Goal: Task Accomplishment & Management: Use online tool/utility

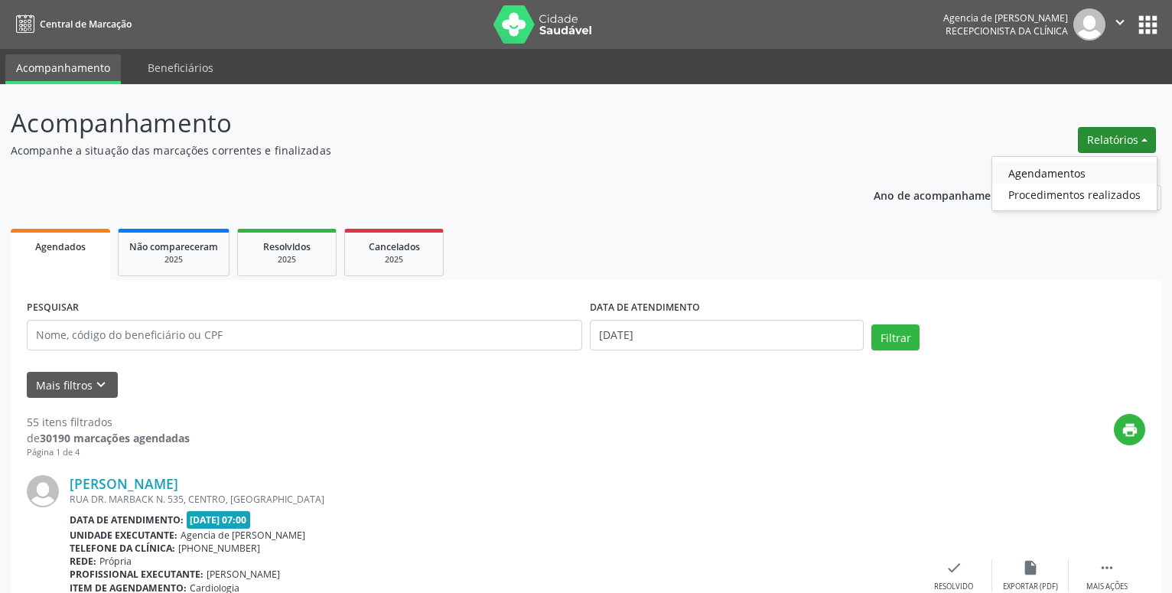
click at [1088, 171] on link "Agendamentos" at bounding box center [1075, 172] width 165 height 21
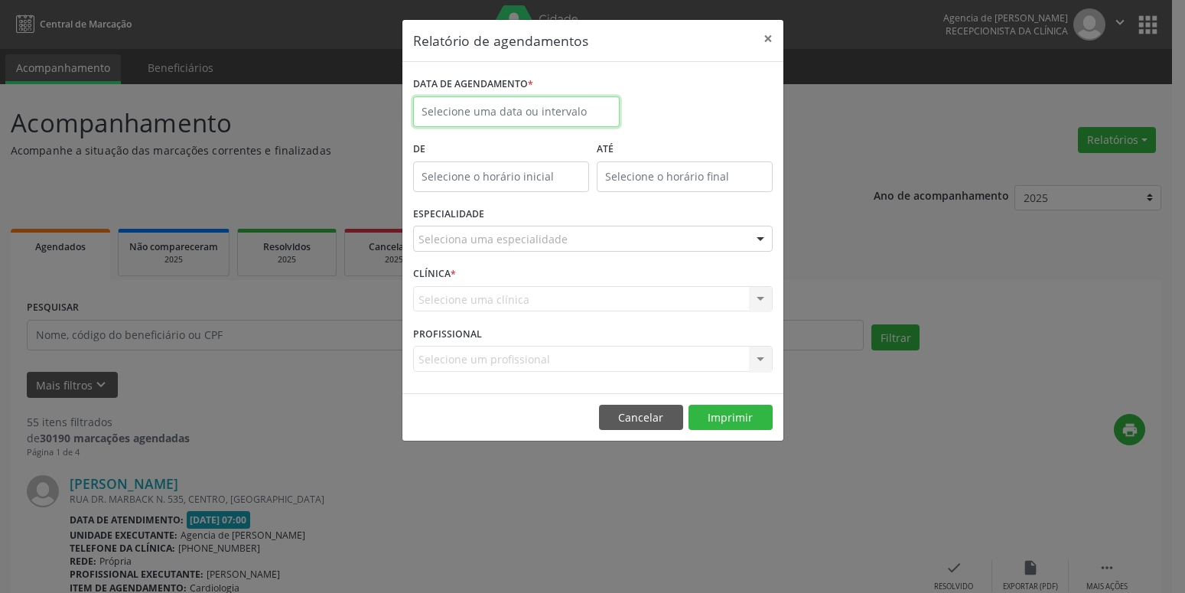
click at [480, 122] on input "text" at bounding box center [516, 111] width 207 height 31
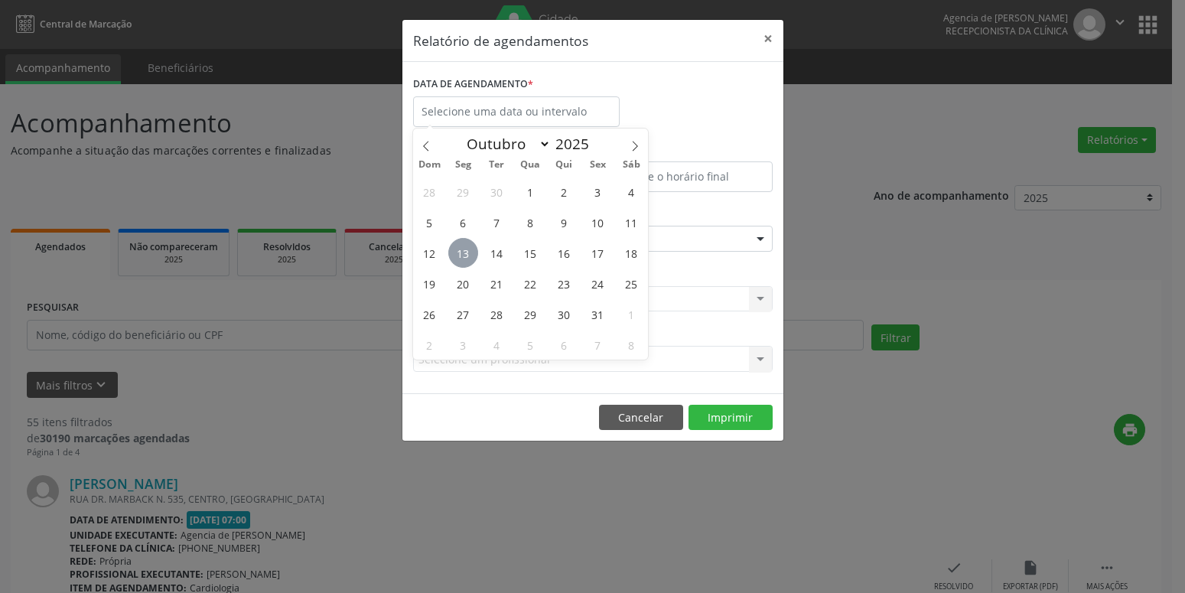
click at [472, 256] on span "13" at bounding box center [463, 253] width 30 height 30
type input "[DATE]"
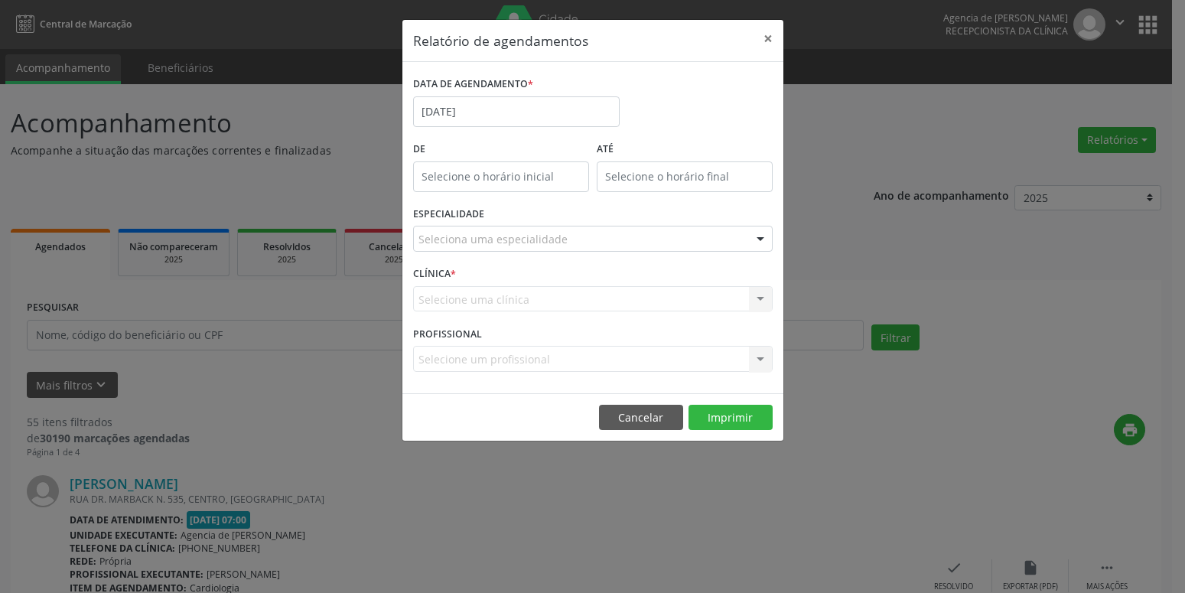
click at [572, 246] on div "Seleciona uma especialidade" at bounding box center [593, 239] width 360 height 26
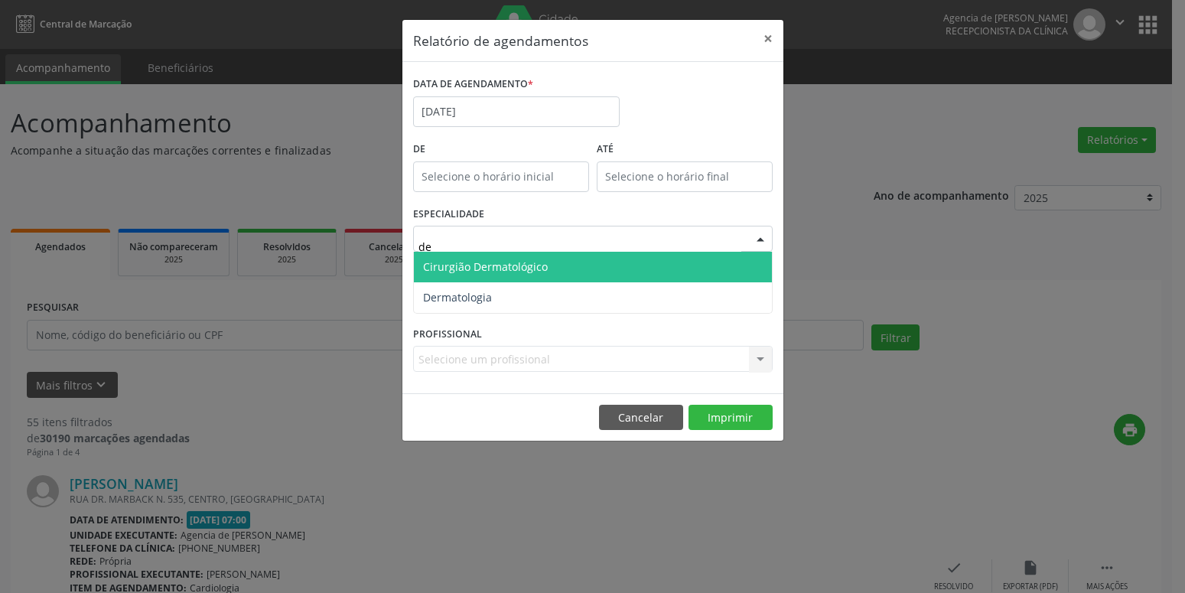
type input "d"
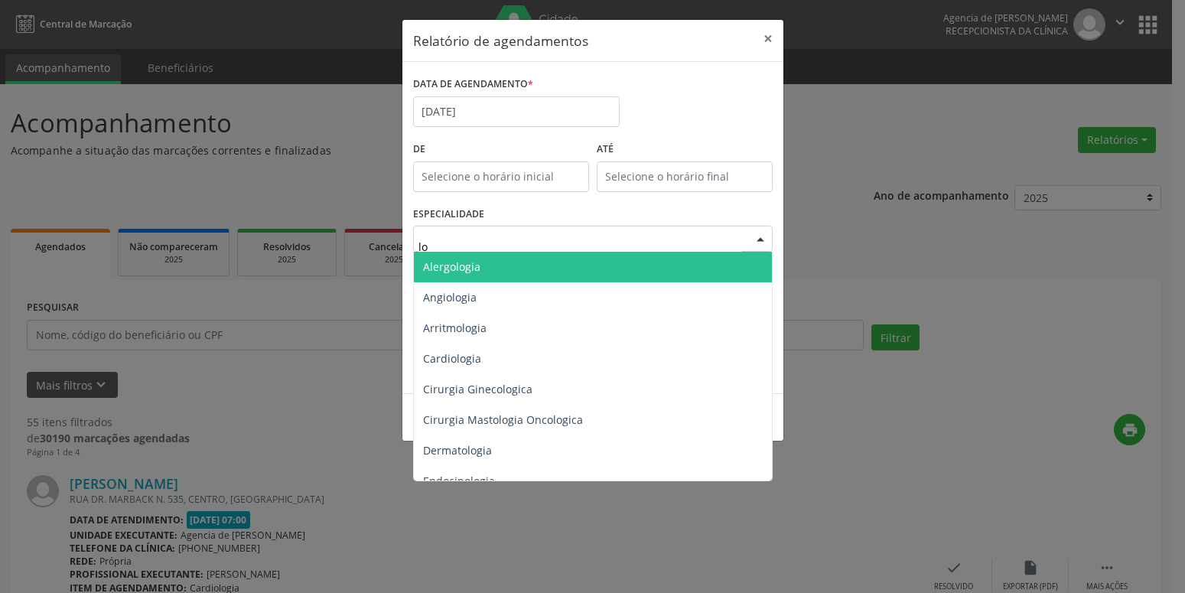
type input "l"
click at [527, 265] on span "Todas as especialidades" at bounding box center [485, 266] width 125 height 15
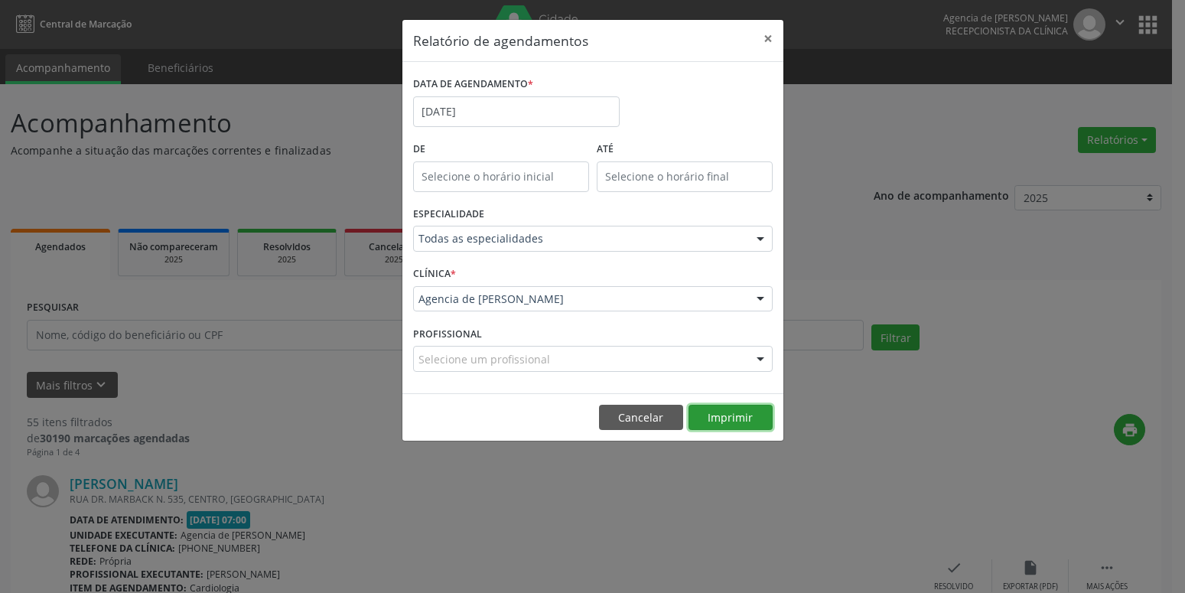
click at [712, 413] on button "Imprimir" at bounding box center [731, 418] width 84 height 26
click at [763, 37] on button "×" at bounding box center [768, 38] width 31 height 37
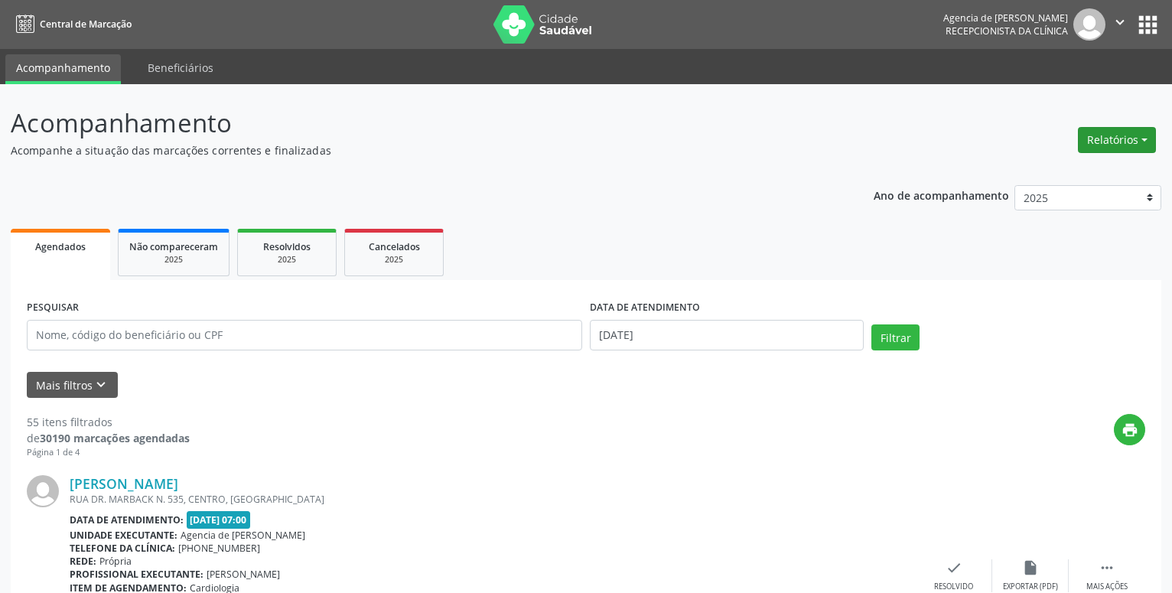
click at [1131, 130] on button "Relatórios" at bounding box center [1117, 140] width 78 height 26
click at [1038, 174] on link "Agendamentos" at bounding box center [1075, 172] width 165 height 21
select select "9"
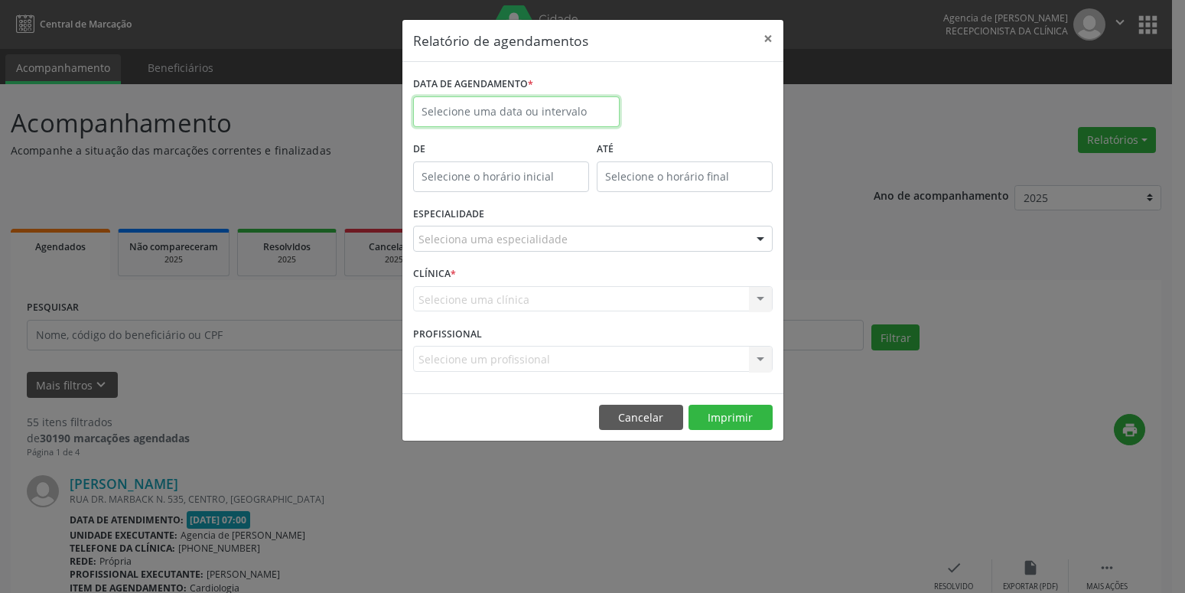
click at [521, 116] on input "text" at bounding box center [516, 111] width 207 height 31
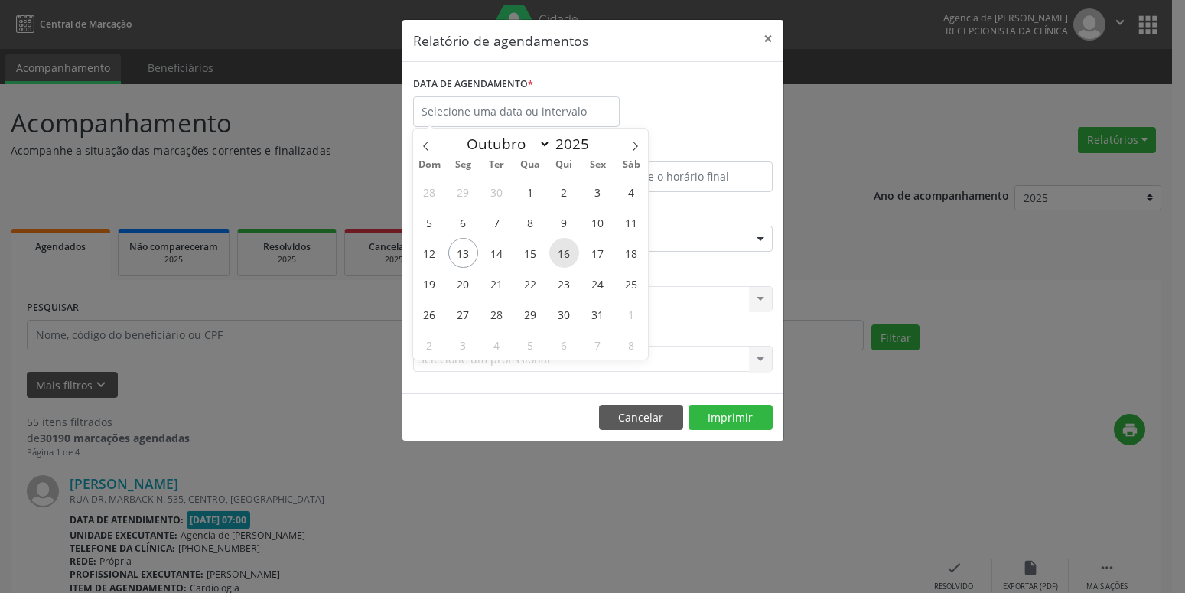
click at [566, 253] on span "16" at bounding box center [564, 253] width 30 height 30
type input "[DATE]"
click at [566, 253] on span "16" at bounding box center [564, 253] width 30 height 30
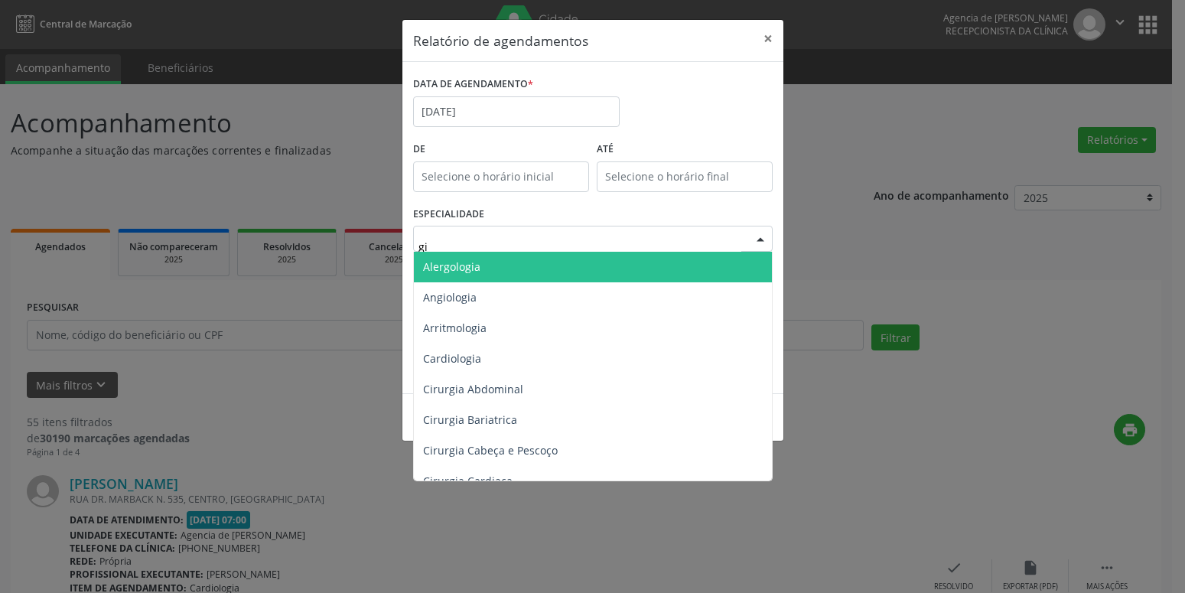
type input "gin"
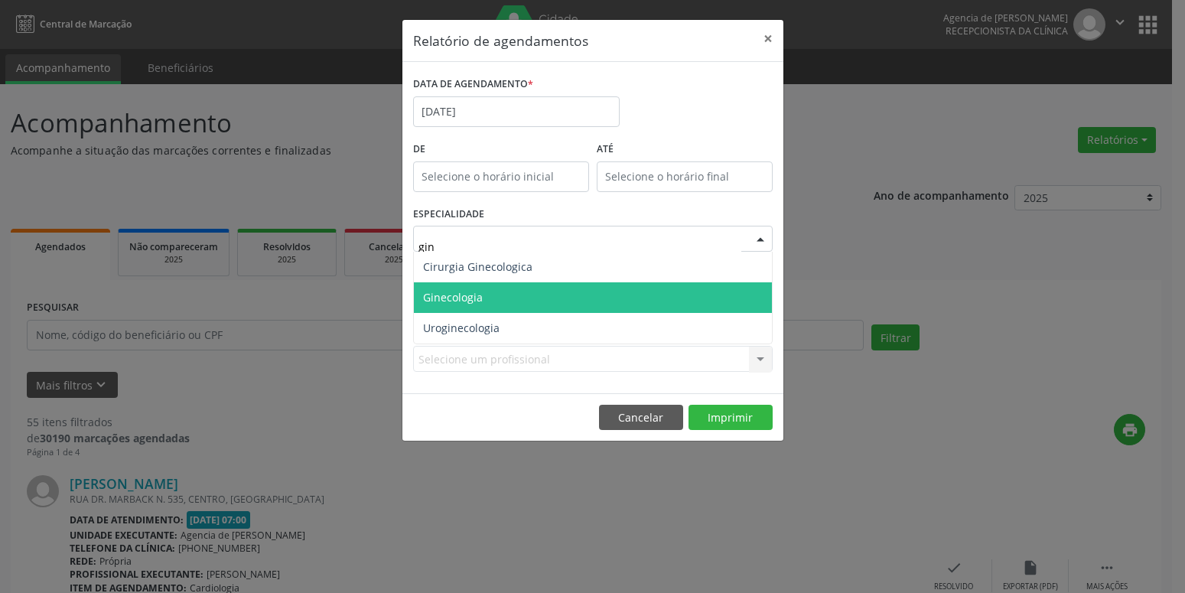
click at [493, 289] on span "Ginecologia" at bounding box center [593, 297] width 358 height 31
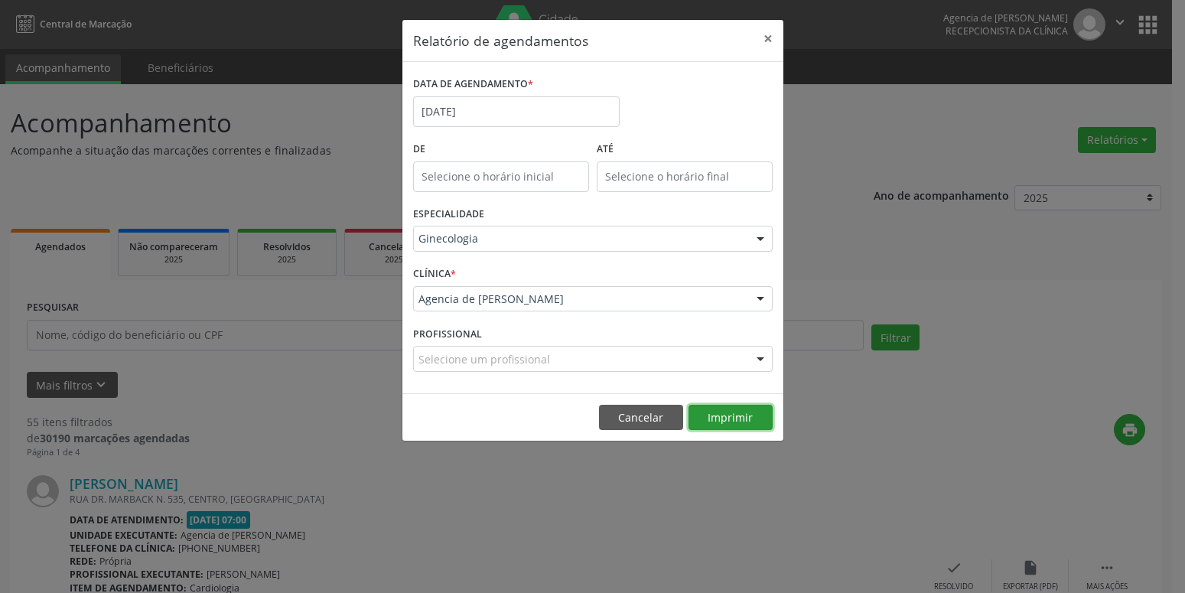
click at [716, 421] on button "Imprimir" at bounding box center [731, 418] width 84 height 26
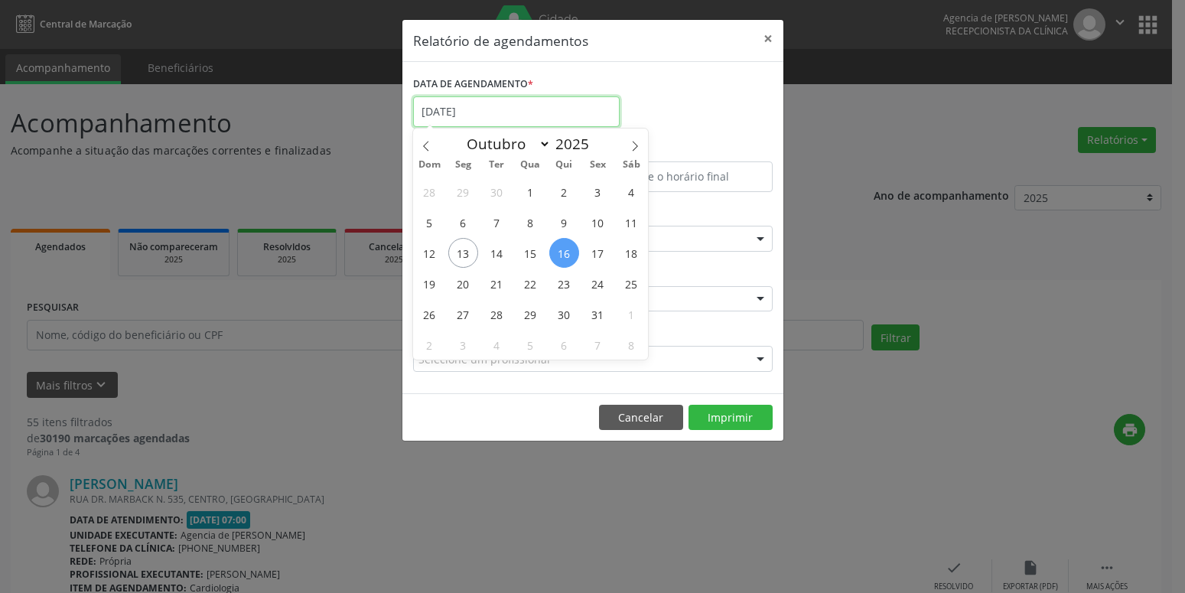
click at [499, 122] on input "[DATE]" at bounding box center [516, 111] width 207 height 31
click at [575, 308] on span "30" at bounding box center [564, 314] width 30 height 30
type input "[DATE]"
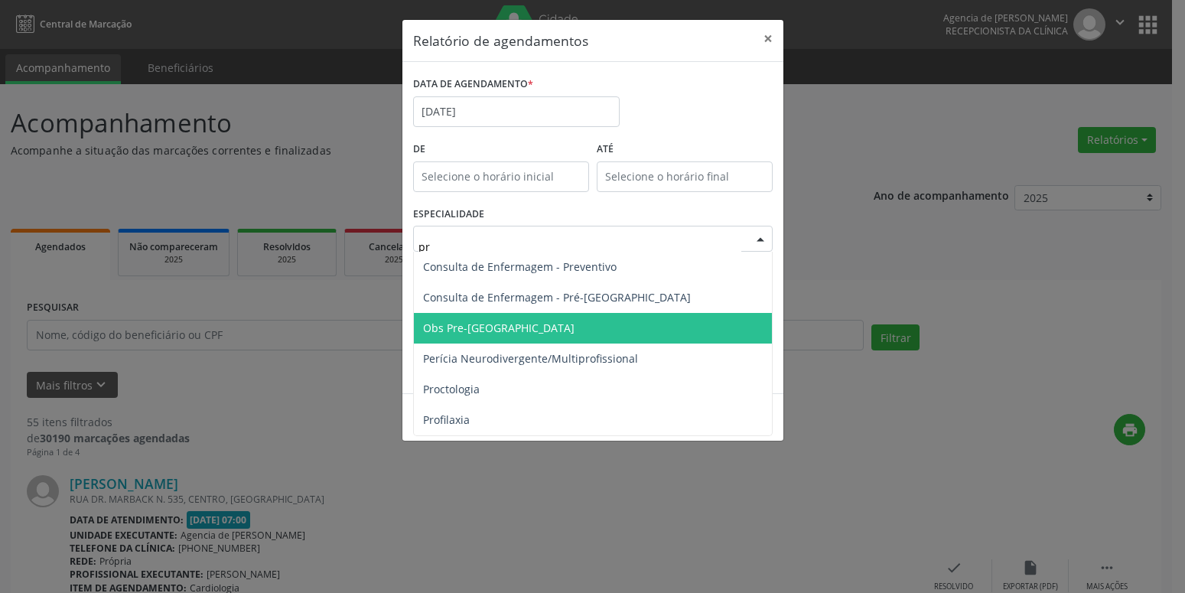
type input "pre"
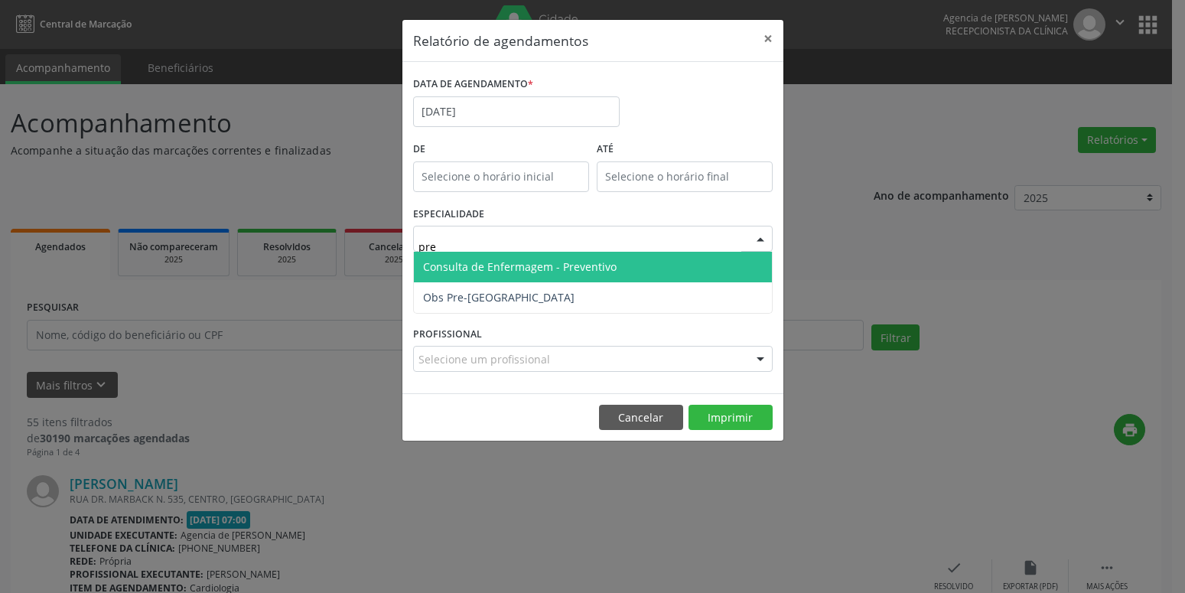
click at [619, 268] on span "Consulta de Enfermagem - Preventivo" at bounding box center [593, 267] width 358 height 31
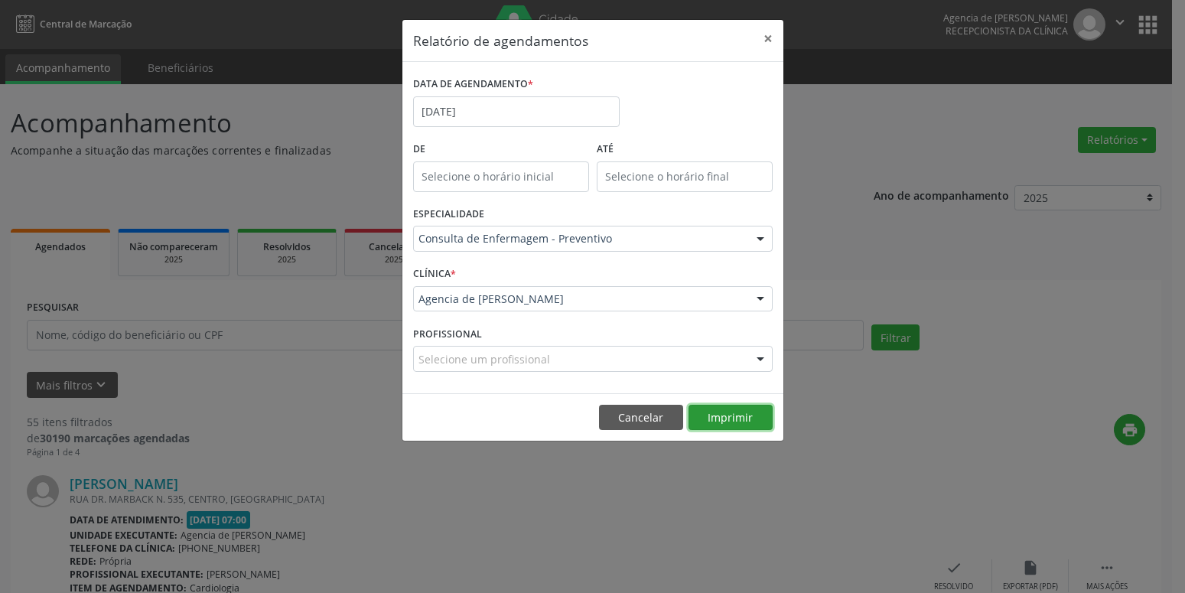
click at [723, 421] on button "Imprimir" at bounding box center [731, 418] width 84 height 26
click at [481, 110] on input "[DATE]" at bounding box center [516, 111] width 207 height 31
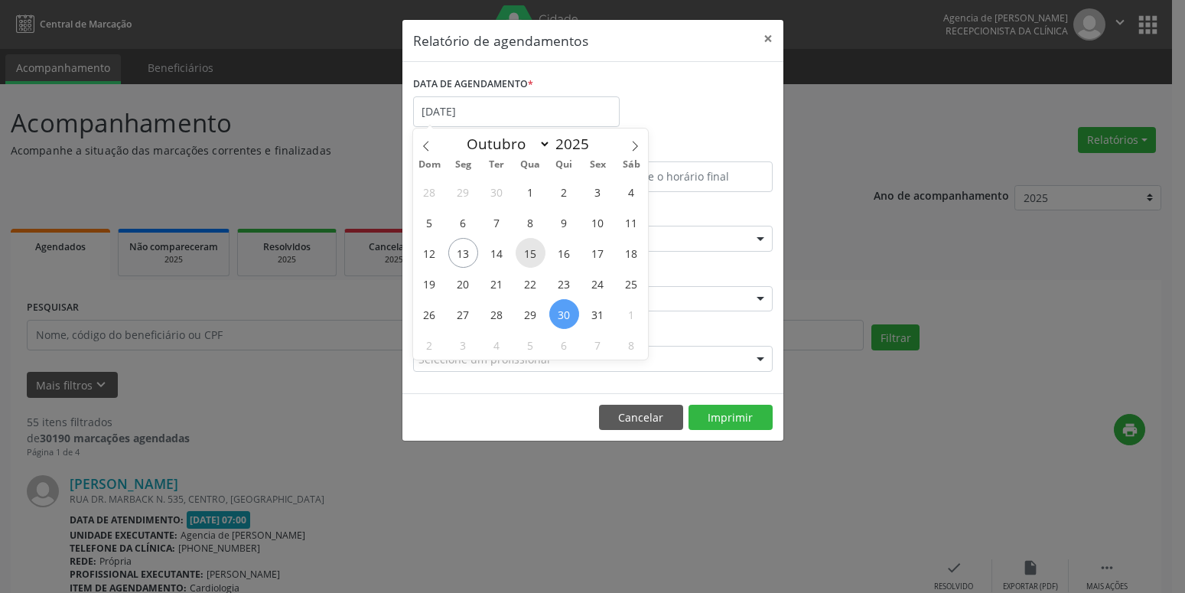
click at [530, 252] on span "15" at bounding box center [531, 253] width 30 height 30
type input "[DATE]"
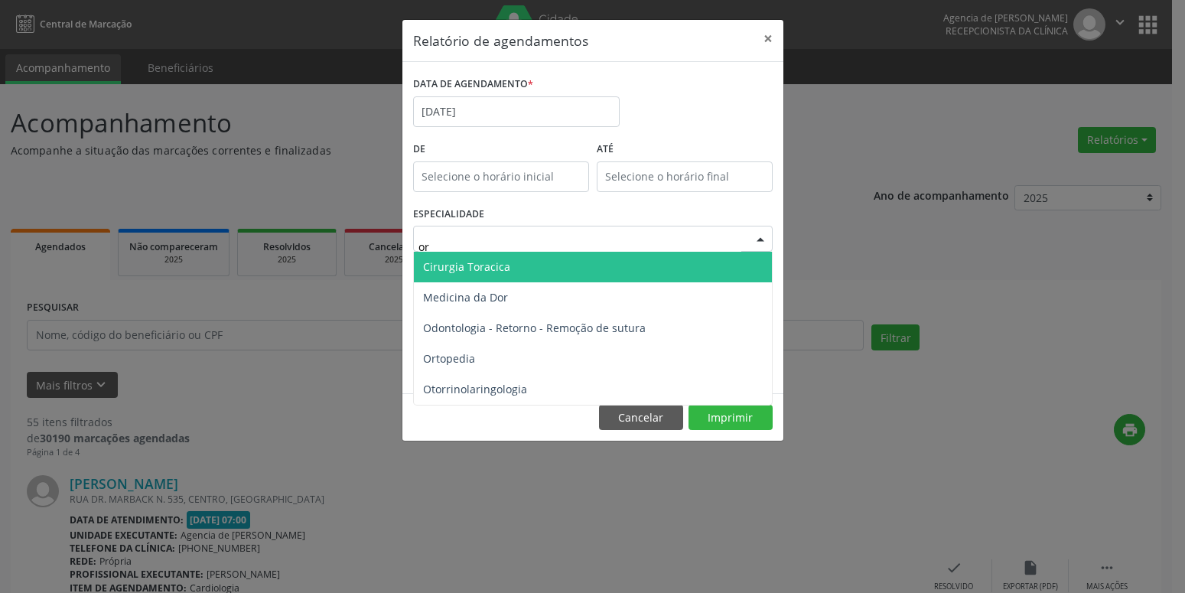
type input "ort"
click at [546, 267] on span "Ortopedia" at bounding box center [593, 267] width 358 height 31
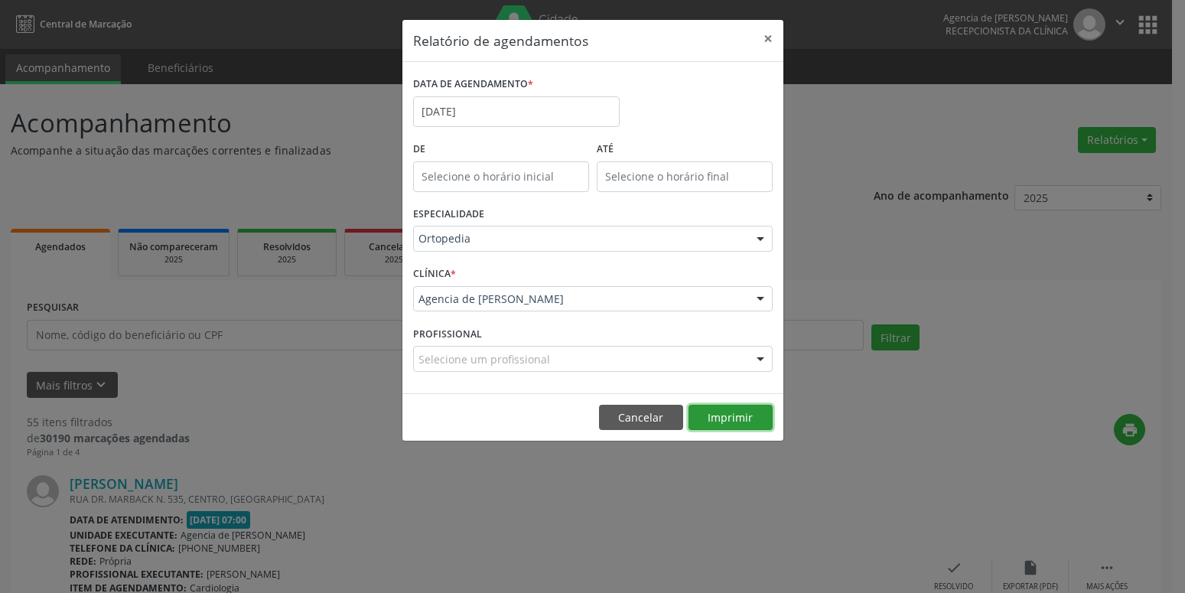
click at [731, 426] on button "Imprimir" at bounding box center [731, 418] width 84 height 26
click at [469, 116] on input "[DATE]" at bounding box center [516, 111] width 207 height 31
